Goal: Use online tool/utility

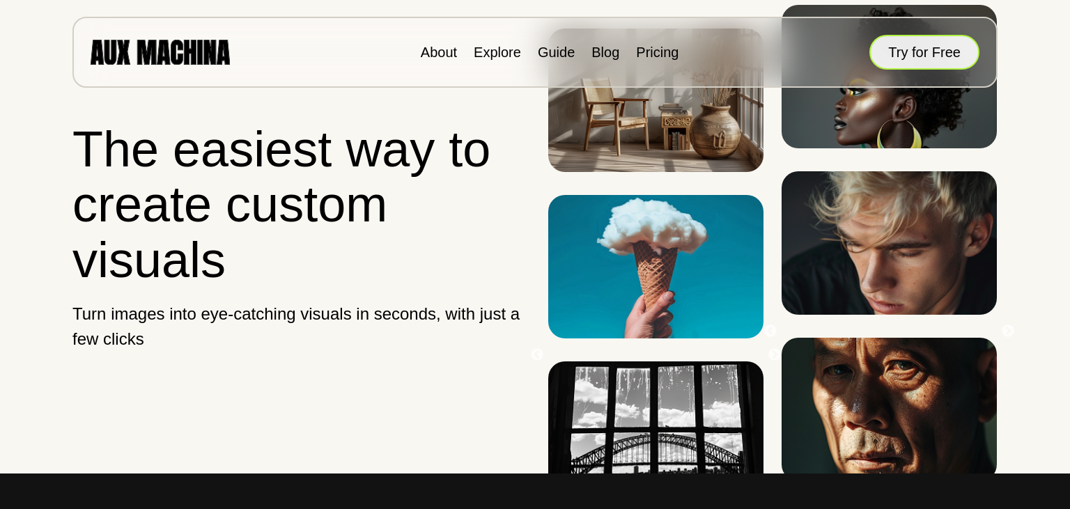
click at [900, 56] on button "Try for Free" at bounding box center [924, 52] width 110 height 35
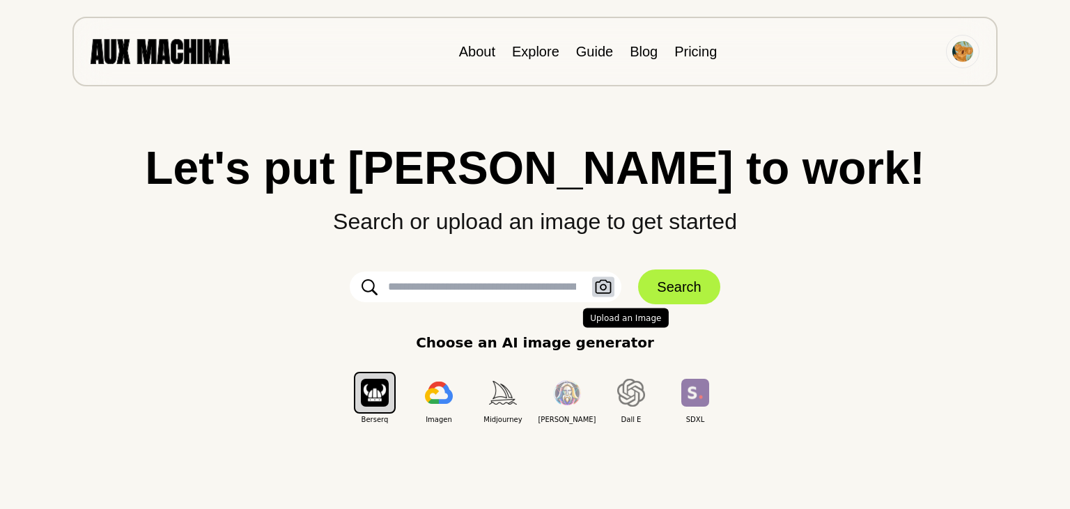
click at [606, 283] on icon "button" at bounding box center [603, 287] width 17 height 15
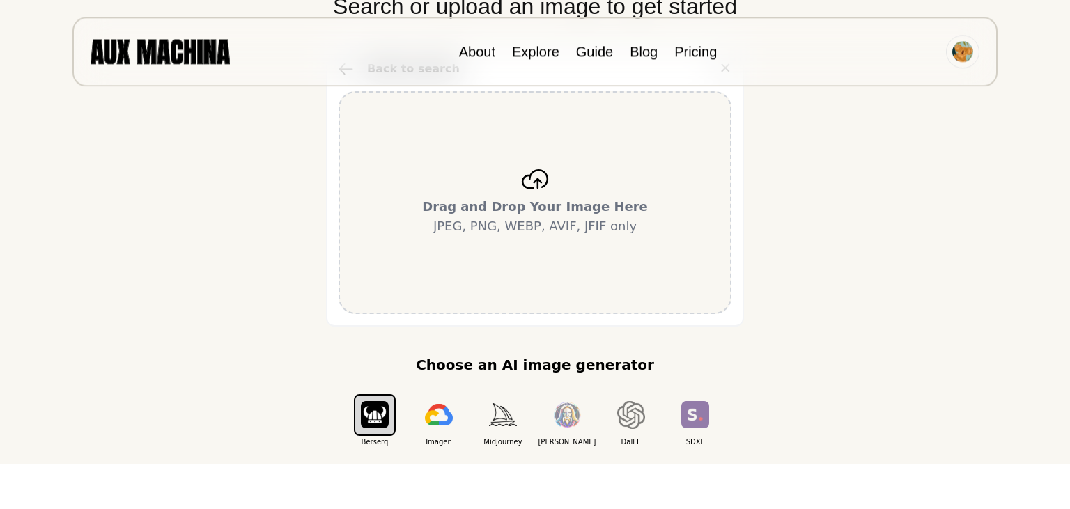
scroll to position [147, 0]
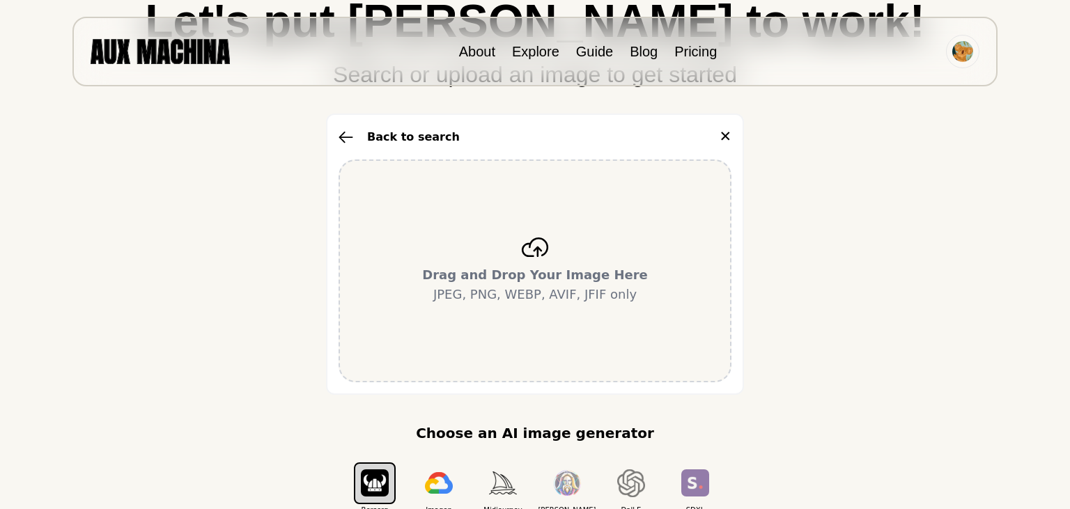
click at [539, 271] on b "Drag and Drop Your Image Here" at bounding box center [535, 274] width 226 height 15
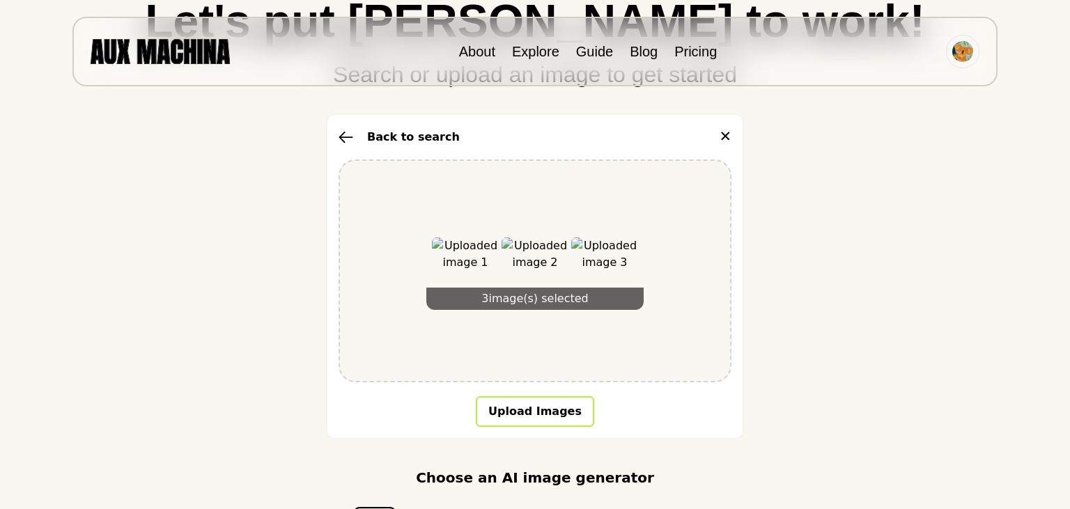
click at [551, 411] on button "Upload Images" at bounding box center [535, 411] width 118 height 31
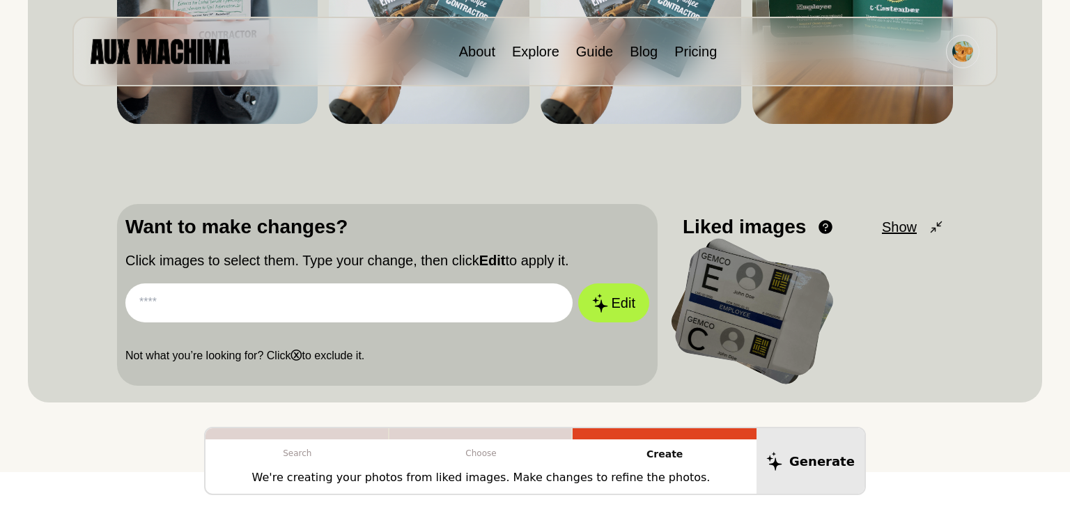
scroll to position [0, 0]
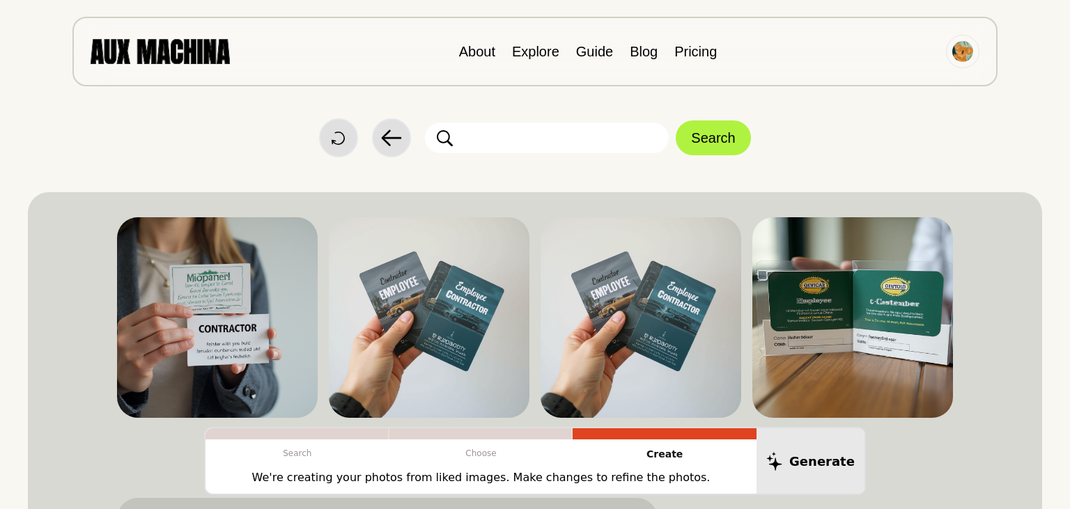
click at [497, 134] on input "text" at bounding box center [547, 138] width 244 height 31
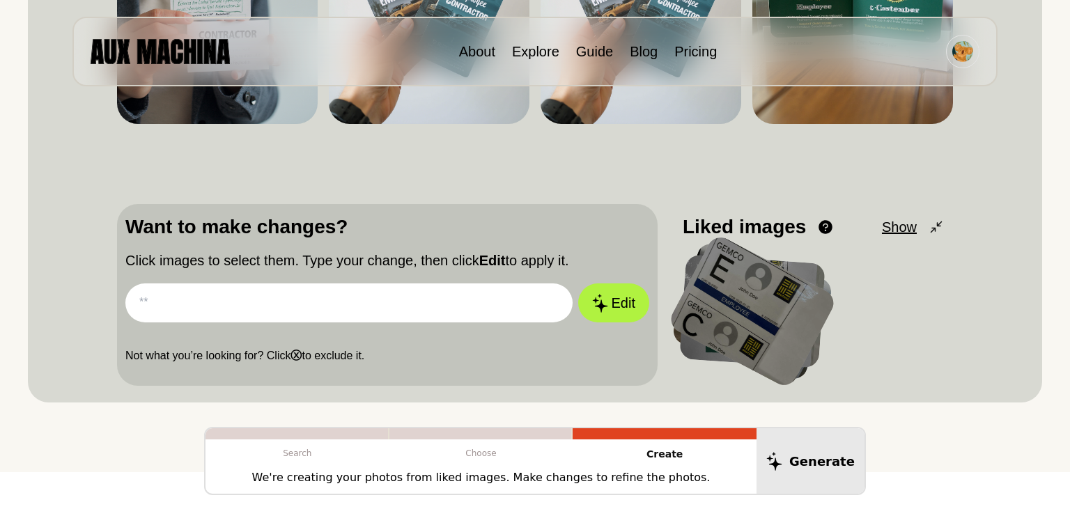
click at [294, 302] on input "text" at bounding box center [348, 302] width 447 height 39
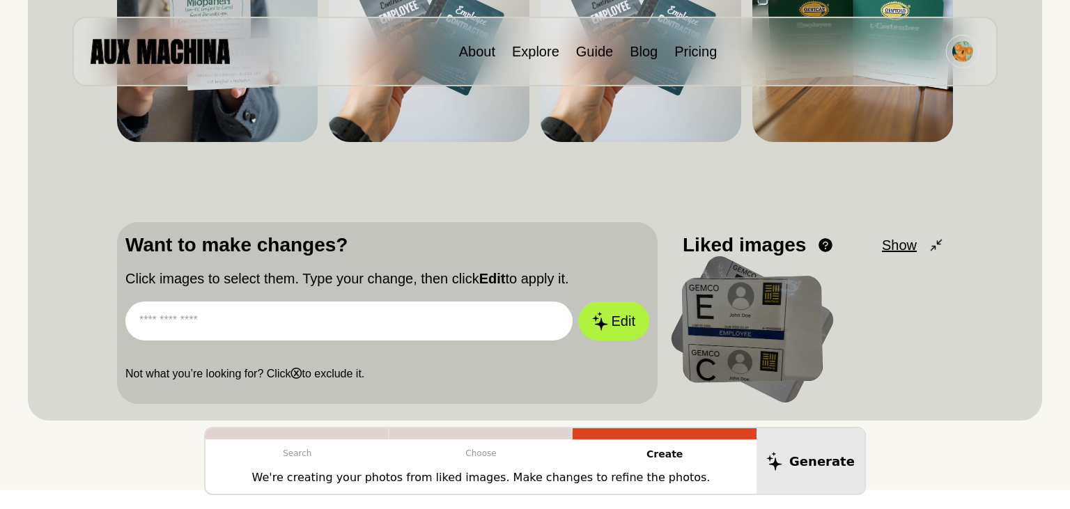
scroll to position [368, 0]
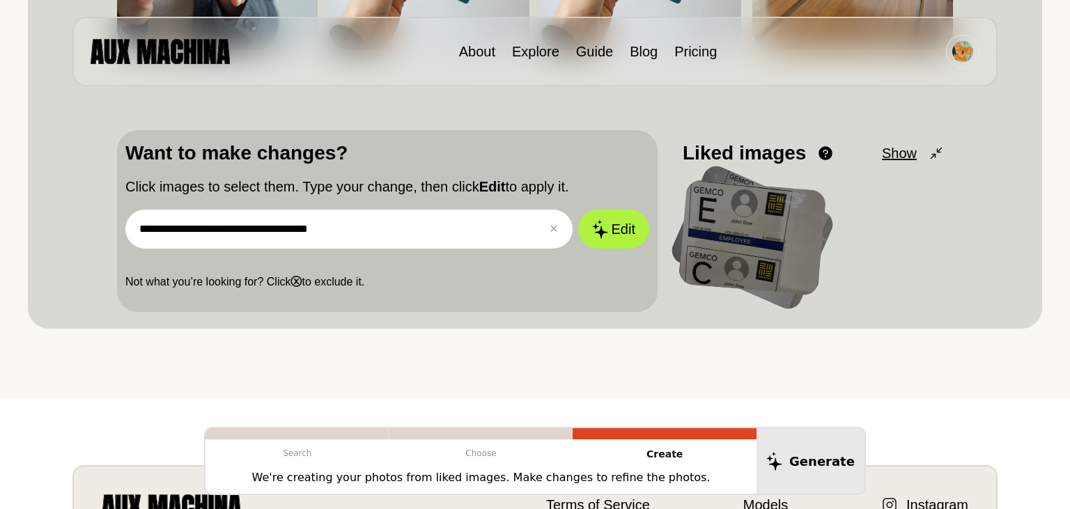
click at [212, 233] on input "**********" at bounding box center [348, 229] width 447 height 39
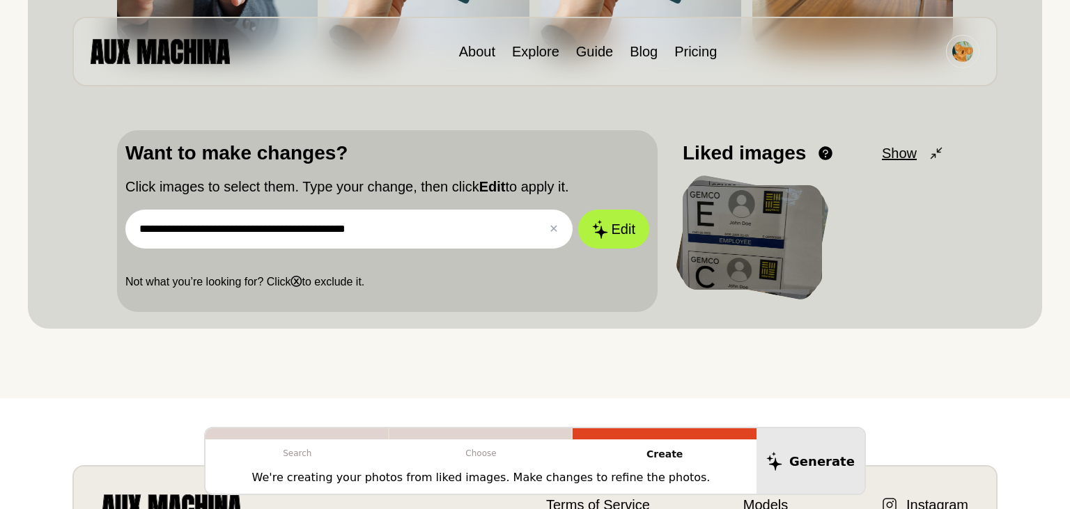
click at [412, 219] on input "**********" at bounding box center [348, 229] width 447 height 39
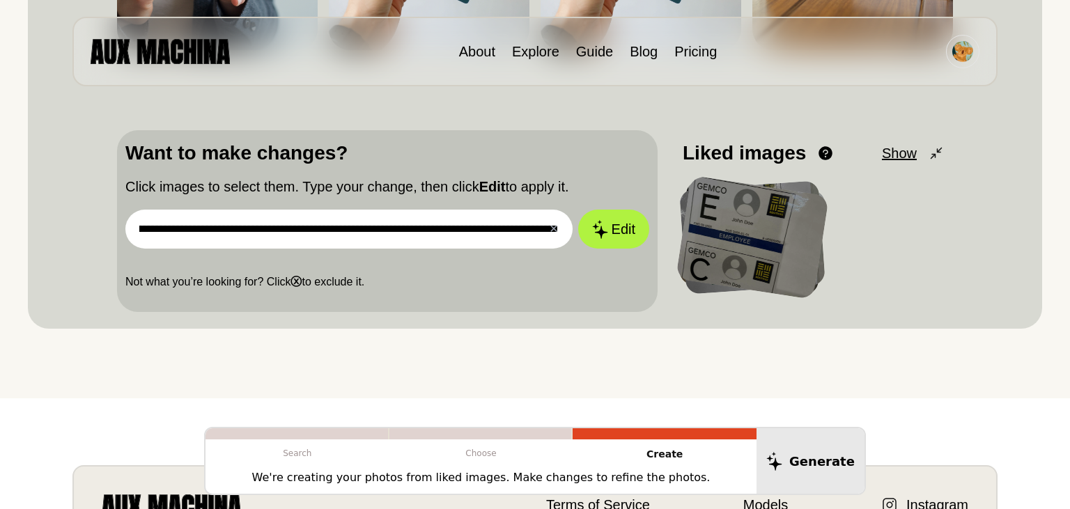
scroll to position [0, 802]
type input "**********"
click at [578, 210] on button "Edit" at bounding box center [613, 229] width 71 height 39
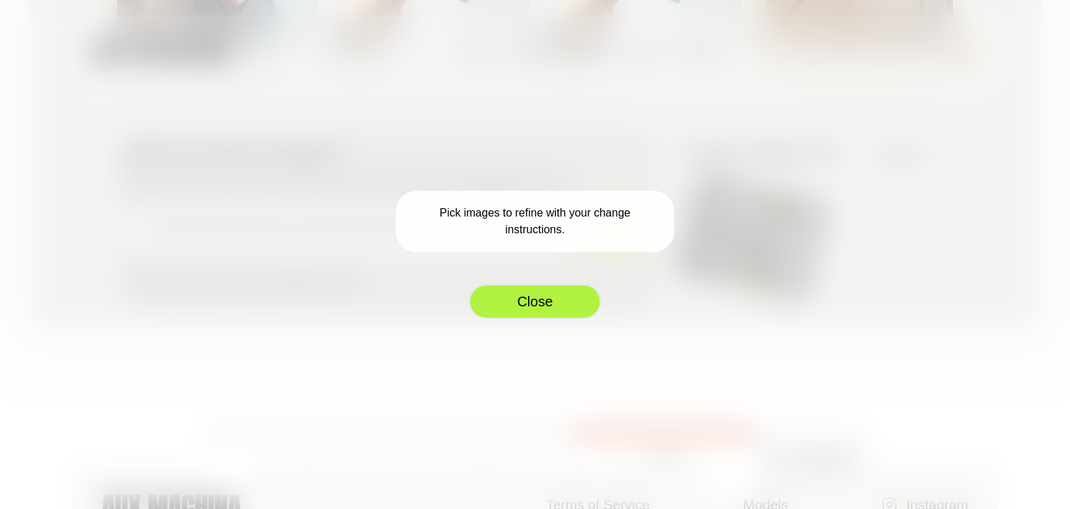
click at [542, 298] on button "Close" at bounding box center [535, 301] width 132 height 35
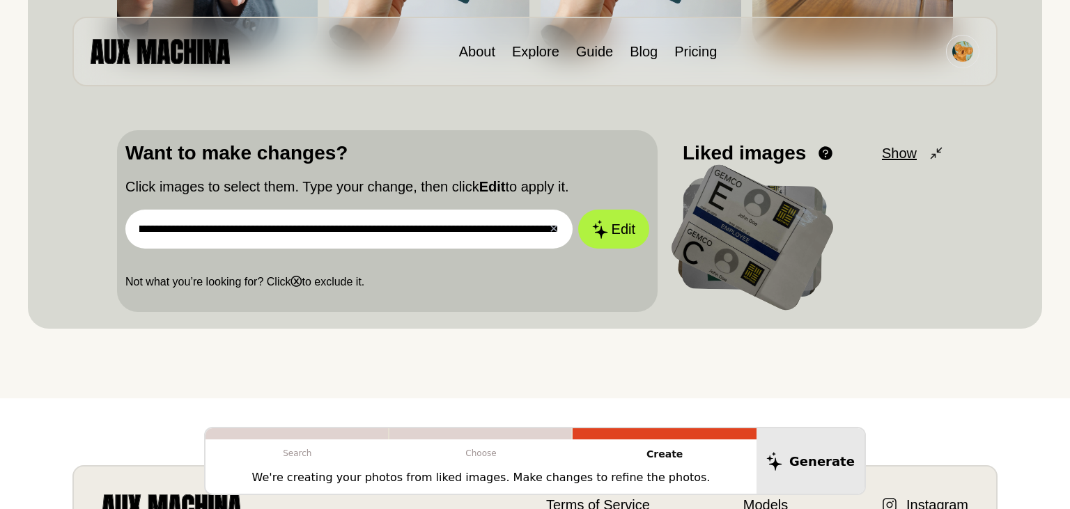
click at [762, 228] on div at bounding box center [751, 237] width 171 height 155
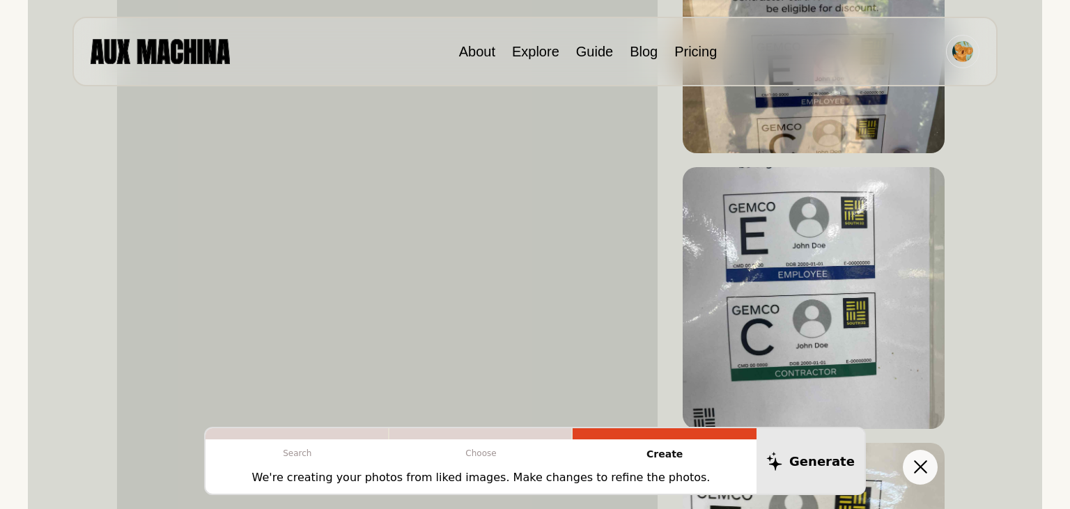
scroll to position [955, 0]
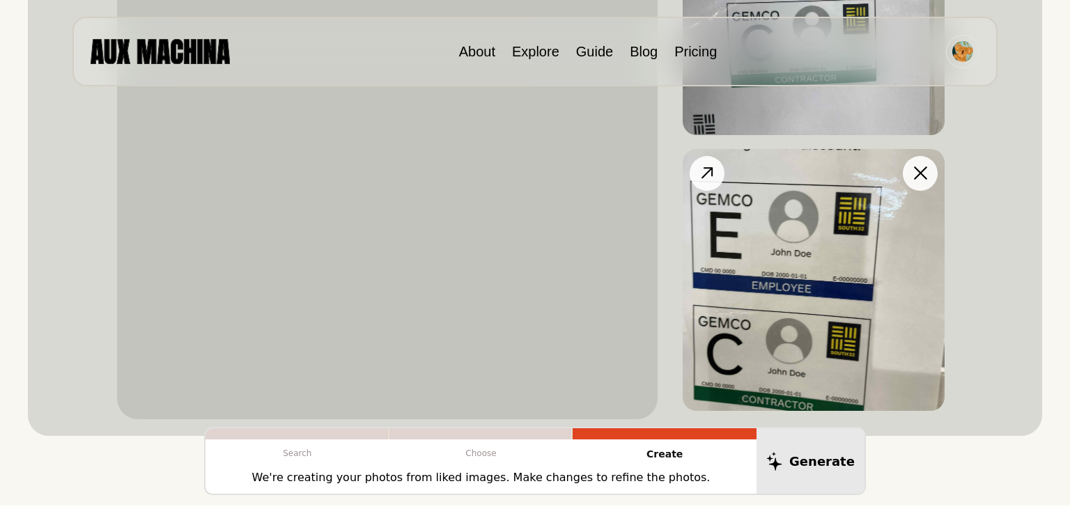
click at [745, 244] on img at bounding box center [813, 280] width 262 height 262
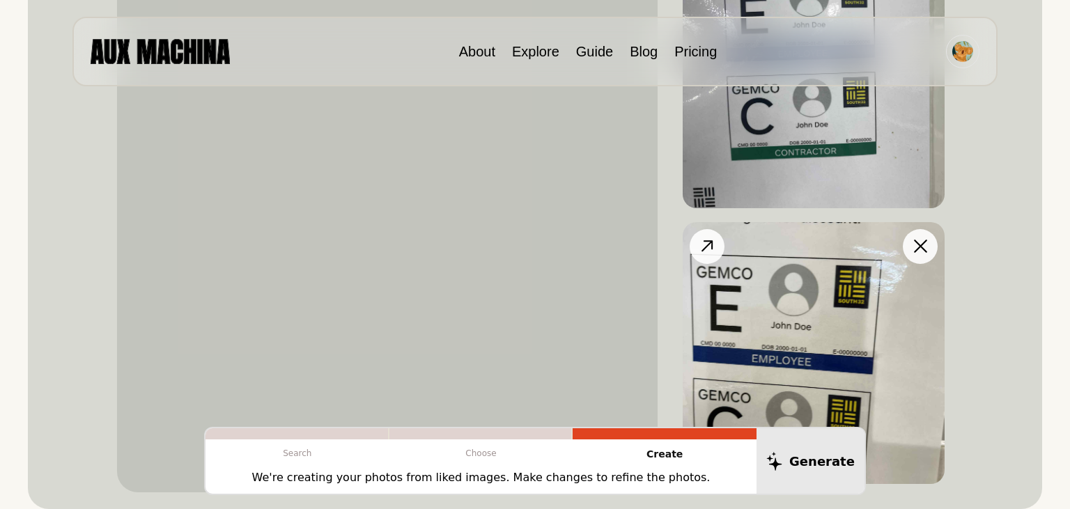
click at [715, 243] on icon at bounding box center [707, 246] width 20 height 20
